Goal: Find specific page/section: Find specific page/section

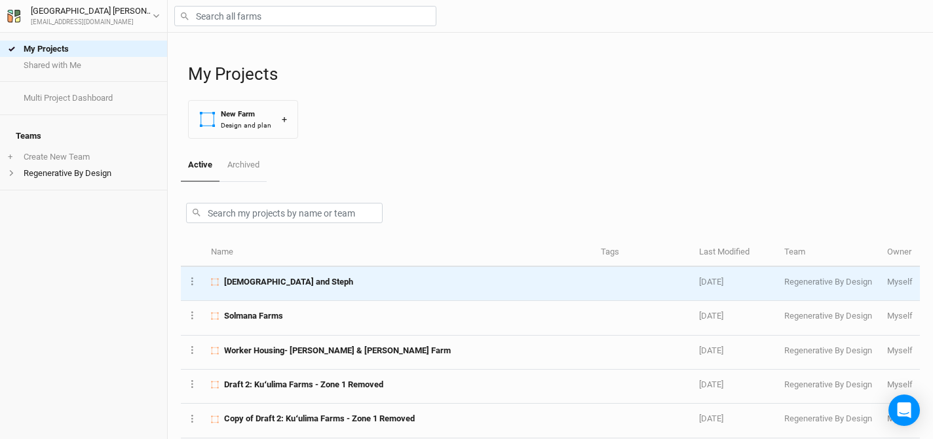
click at [268, 277] on span "[DEMOGRAPHIC_DATA] and Steph" at bounding box center [288, 282] width 129 height 12
